Goal: Find contact information: Find contact information

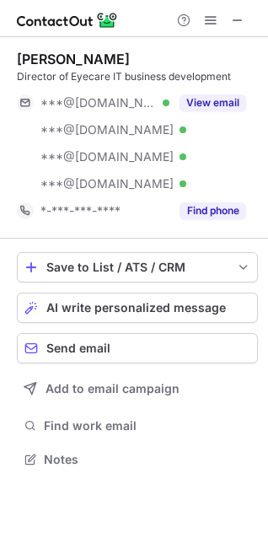
scroll to position [447, 268]
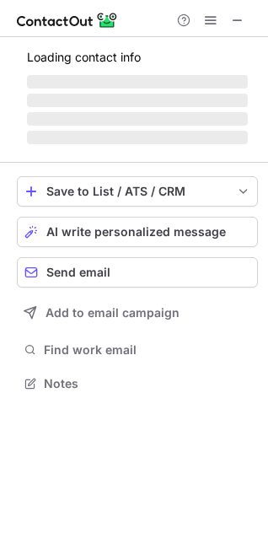
scroll to position [367, 268]
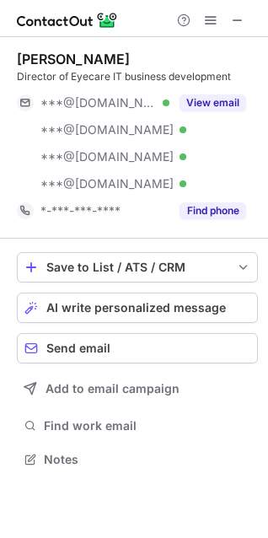
scroll to position [447, 268]
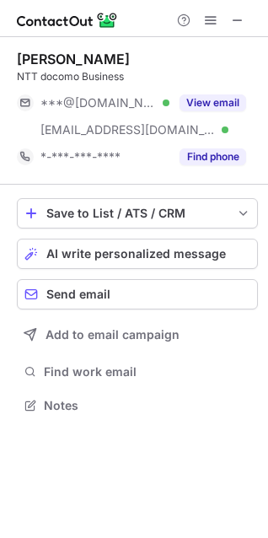
scroll to position [394, 268]
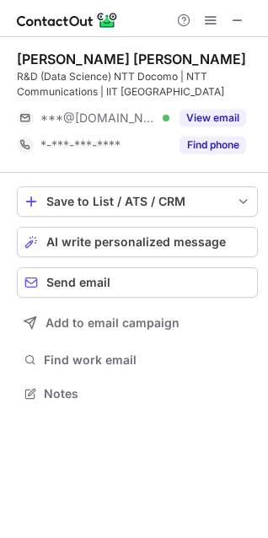
scroll to position [382, 268]
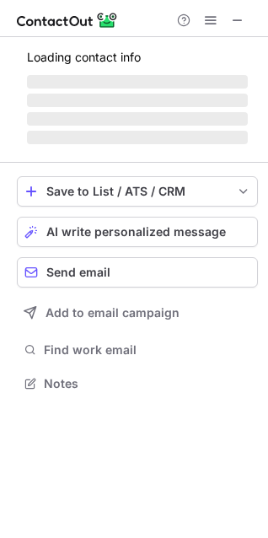
scroll to position [394, 268]
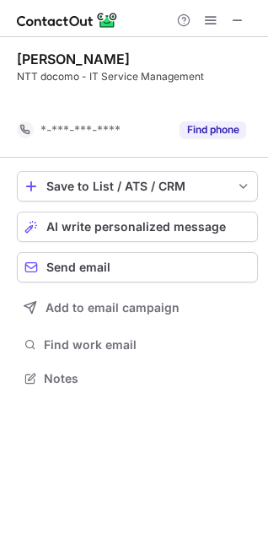
scroll to position [340, 268]
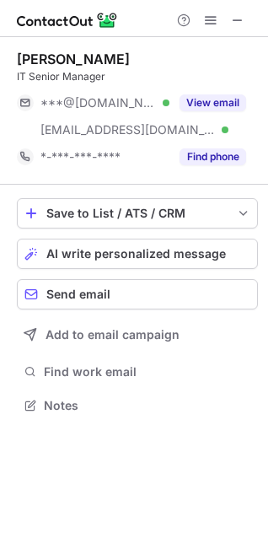
scroll to position [394, 268]
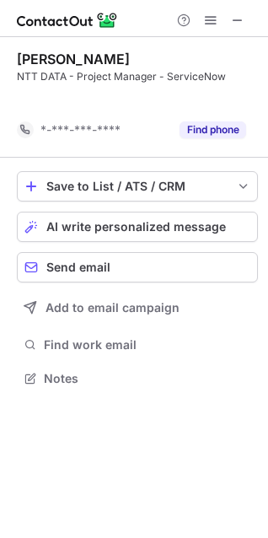
scroll to position [340, 268]
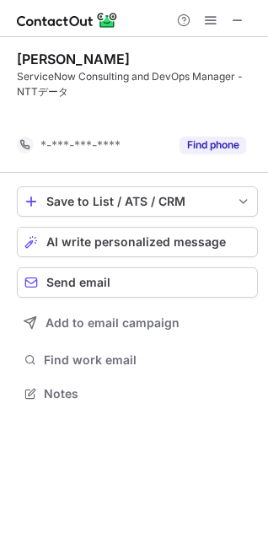
scroll to position [355, 268]
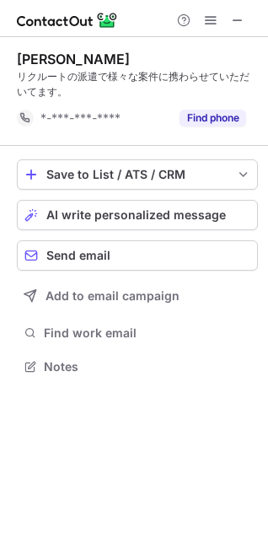
scroll to position [355, 268]
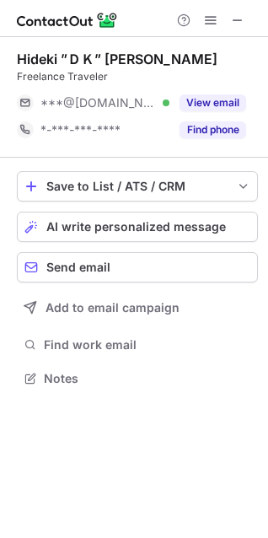
scroll to position [367, 268]
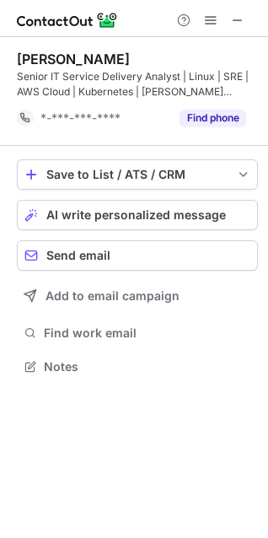
scroll to position [355, 268]
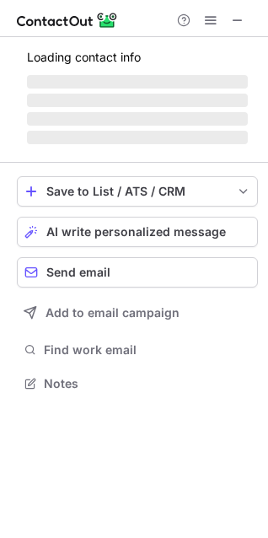
scroll to position [367, 268]
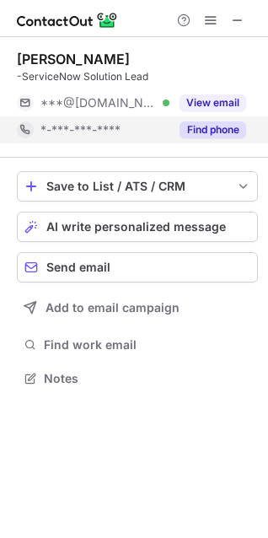
click at [193, 129] on button "Find phone" at bounding box center [213, 129] width 67 height 17
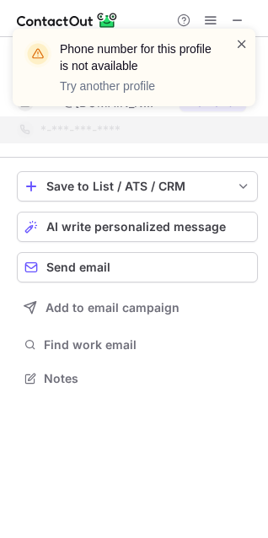
click at [235, 46] on span at bounding box center [241, 43] width 13 height 17
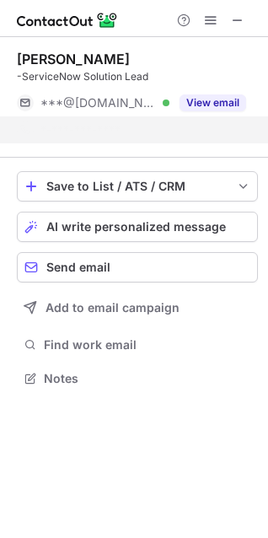
scroll to position [340, 268]
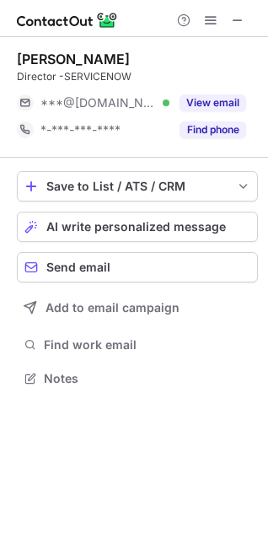
scroll to position [367, 268]
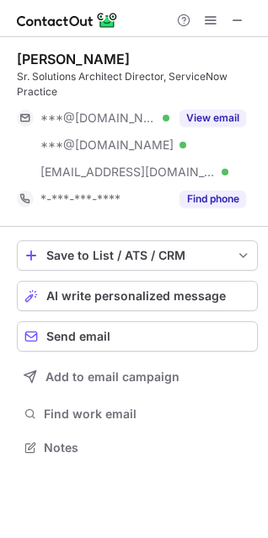
scroll to position [436, 268]
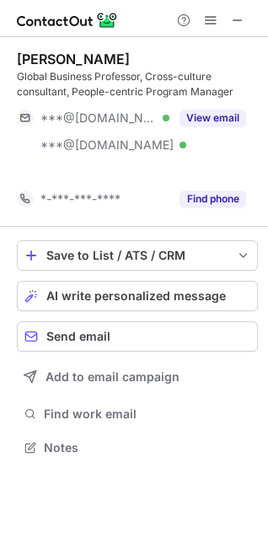
scroll to position [409, 268]
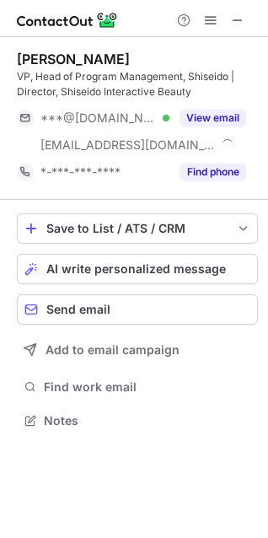
scroll to position [409, 268]
drag, startPoint x: 17, startPoint y: 60, endPoint x: 91, endPoint y: 58, distance: 74.2
click at [91, 58] on div "Aya Mitake VP, Head of Program Management, Shiseido | Director, Shiseido Intera…" at bounding box center [134, 241] width 268 height 409
copy div "Aya Mitake"
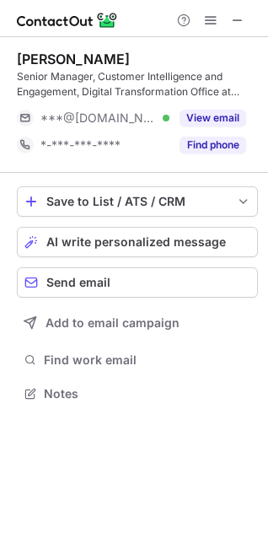
scroll to position [382, 268]
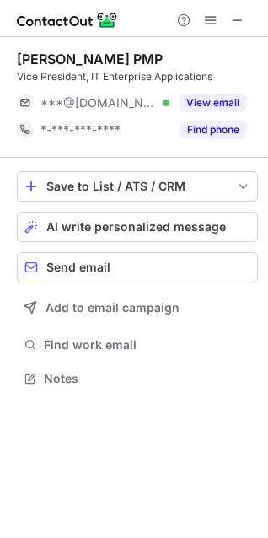
scroll to position [367, 268]
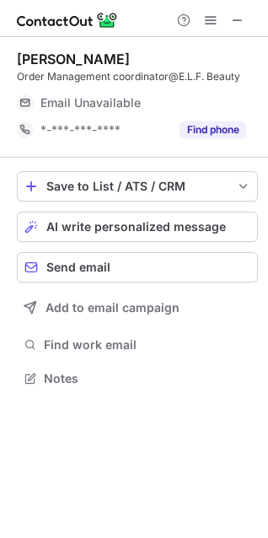
scroll to position [367, 268]
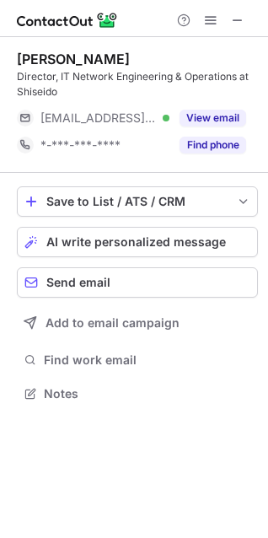
scroll to position [382, 268]
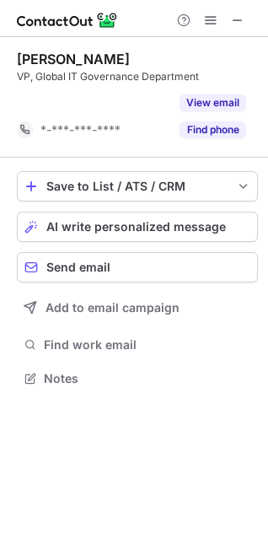
scroll to position [340, 268]
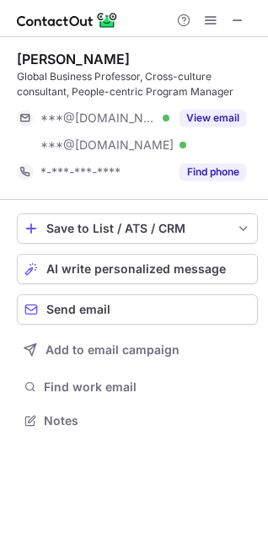
scroll to position [409, 268]
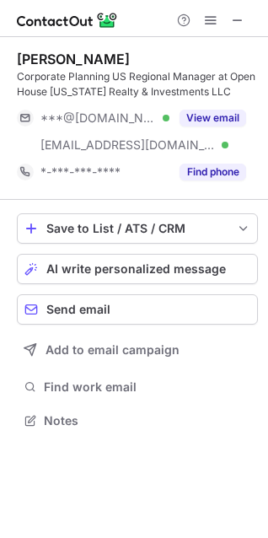
scroll to position [409, 268]
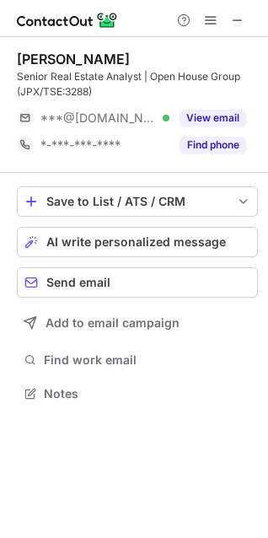
scroll to position [382, 268]
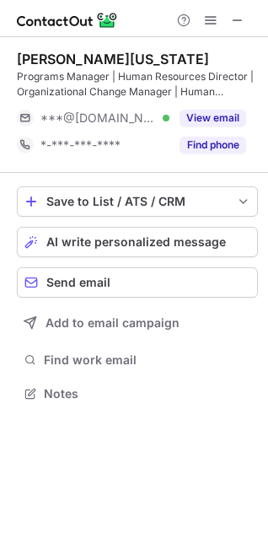
scroll to position [382, 268]
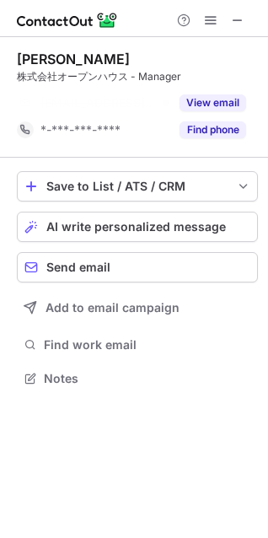
scroll to position [340, 268]
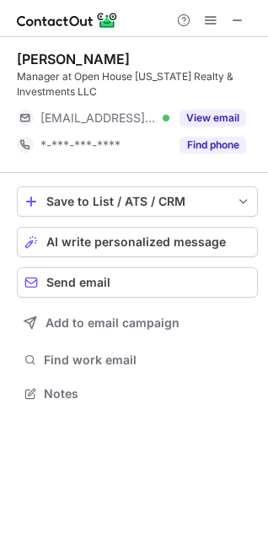
scroll to position [382, 268]
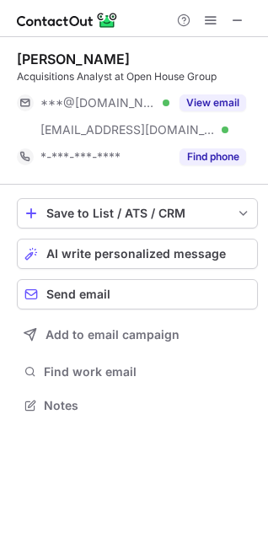
scroll to position [394, 268]
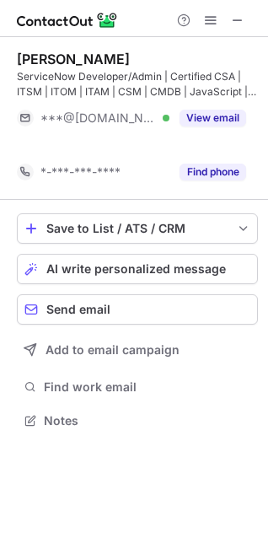
scroll to position [382, 268]
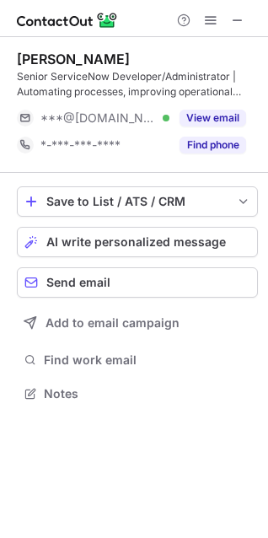
scroll to position [382, 268]
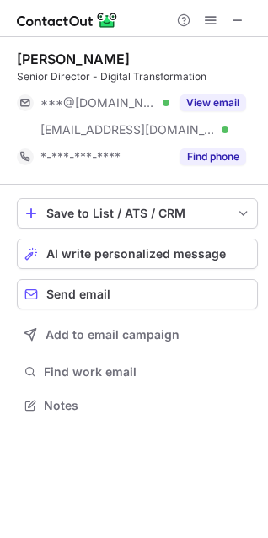
scroll to position [394, 268]
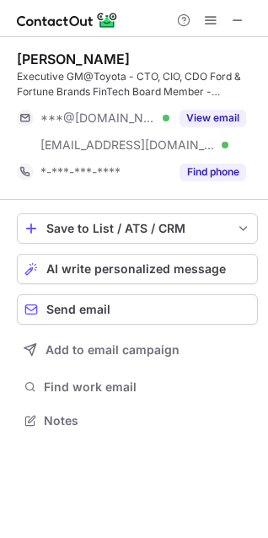
scroll to position [409, 268]
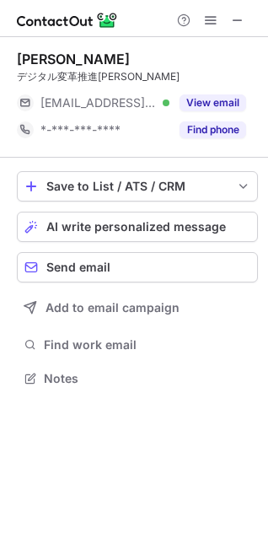
scroll to position [367, 268]
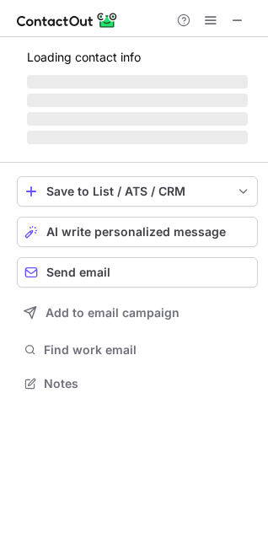
scroll to position [409, 268]
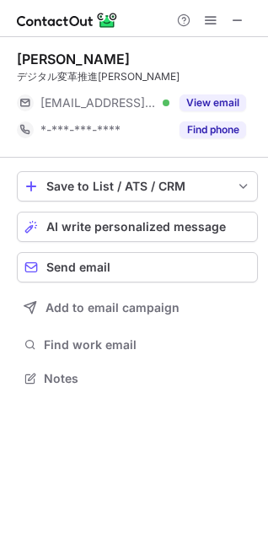
scroll to position [367, 268]
